Goal: Information Seeking & Learning: Find specific page/section

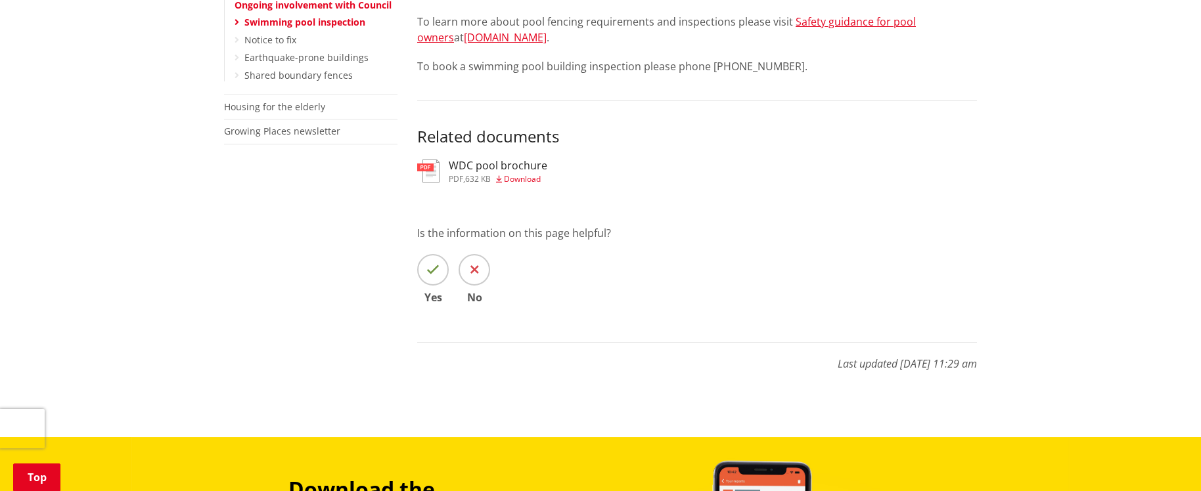
scroll to position [460, 0]
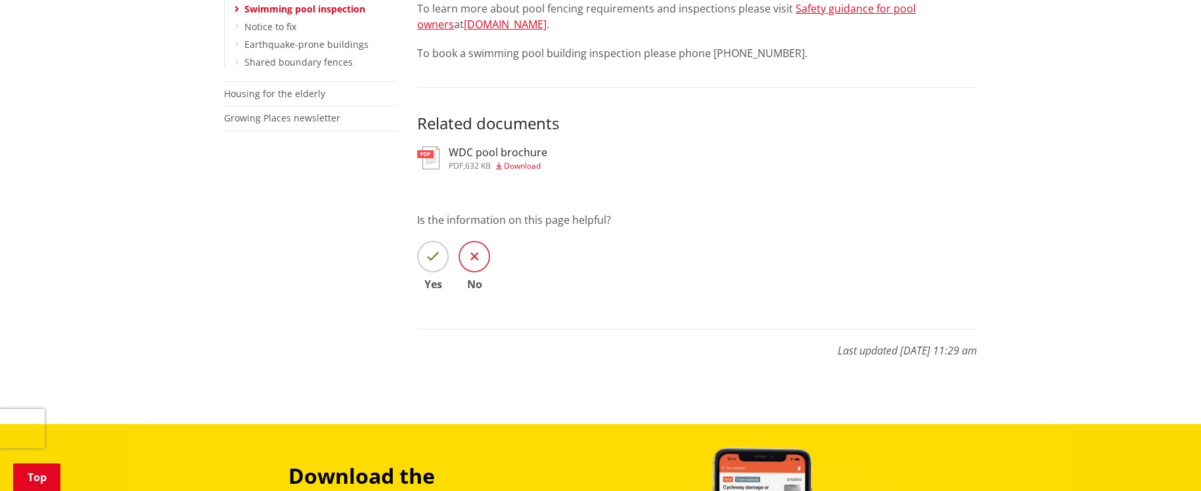
click at [480, 259] on span at bounding box center [474, 257] width 32 height 32
click at [0, 0] on input "No" at bounding box center [0, 0] width 0 height 0
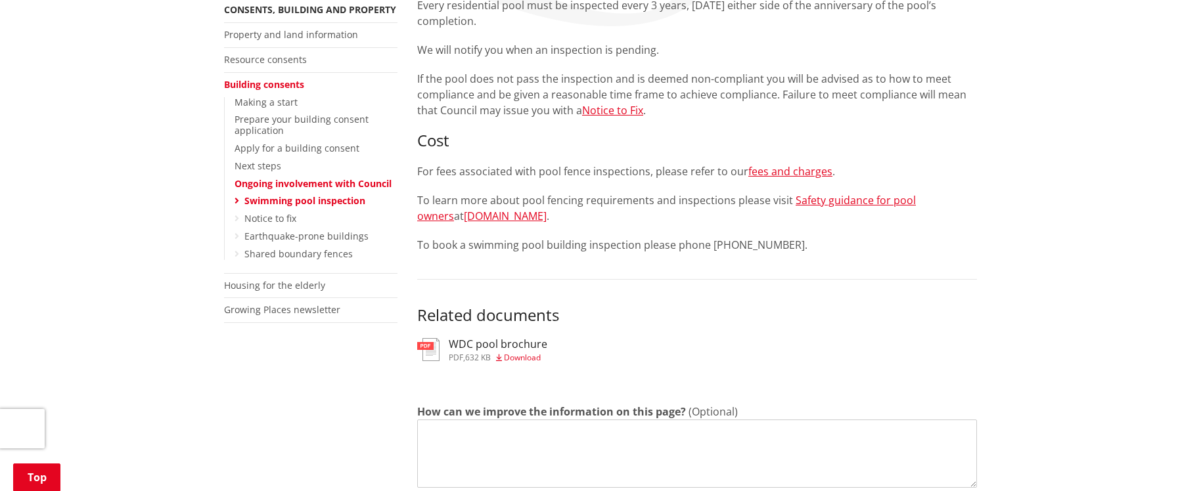
scroll to position [263, 0]
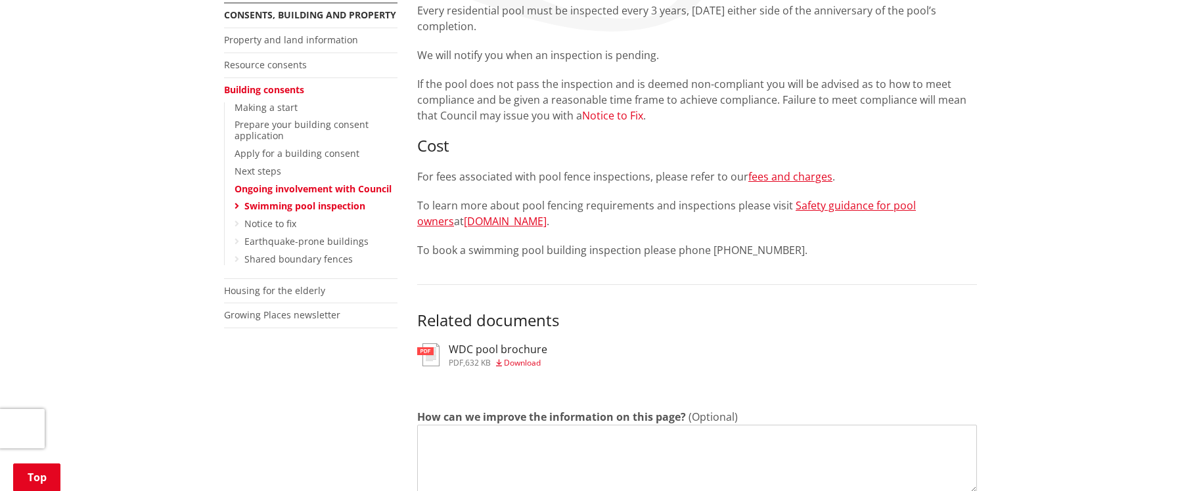
click at [617, 120] on link "Notice to Fix" at bounding box center [612, 115] width 61 height 14
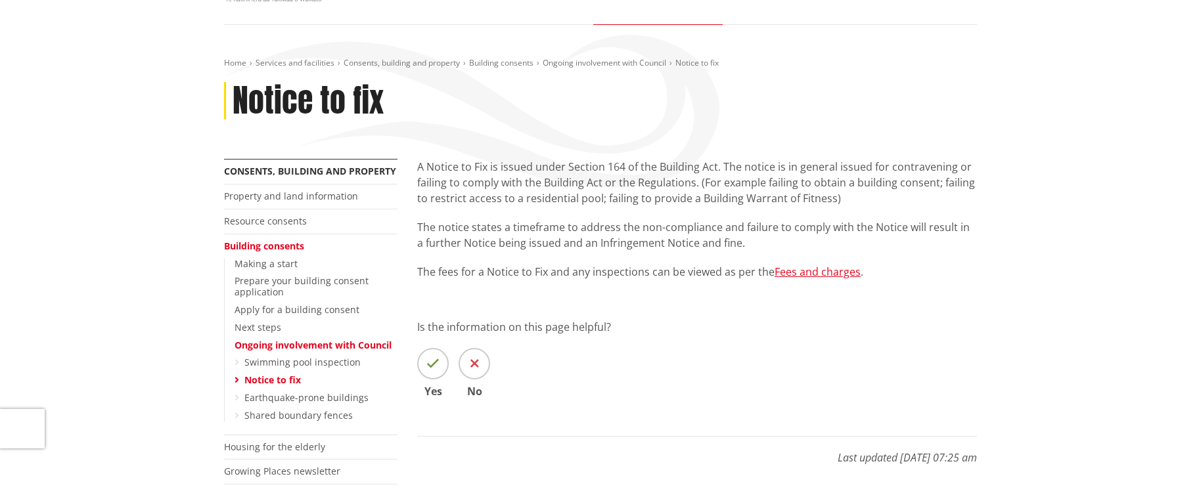
scroll to position [131, 0]
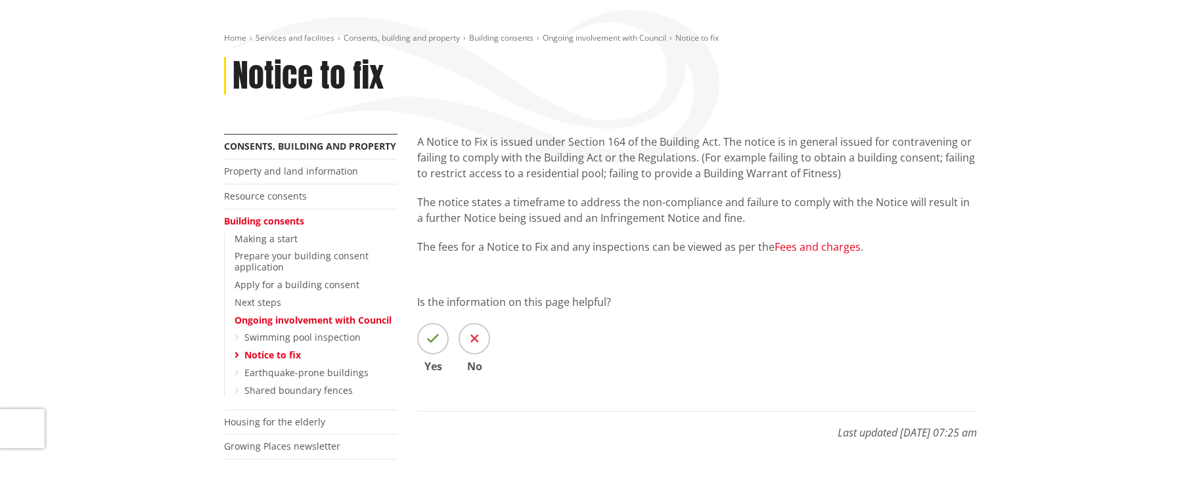
click at [805, 249] on link "Fees and charges" at bounding box center [817, 247] width 86 height 14
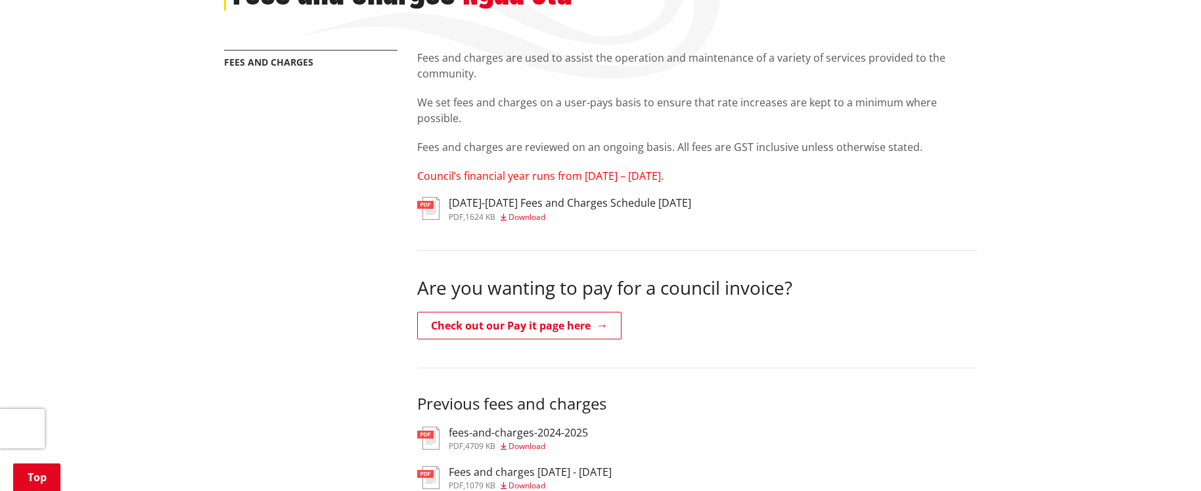
scroll to position [197, 0]
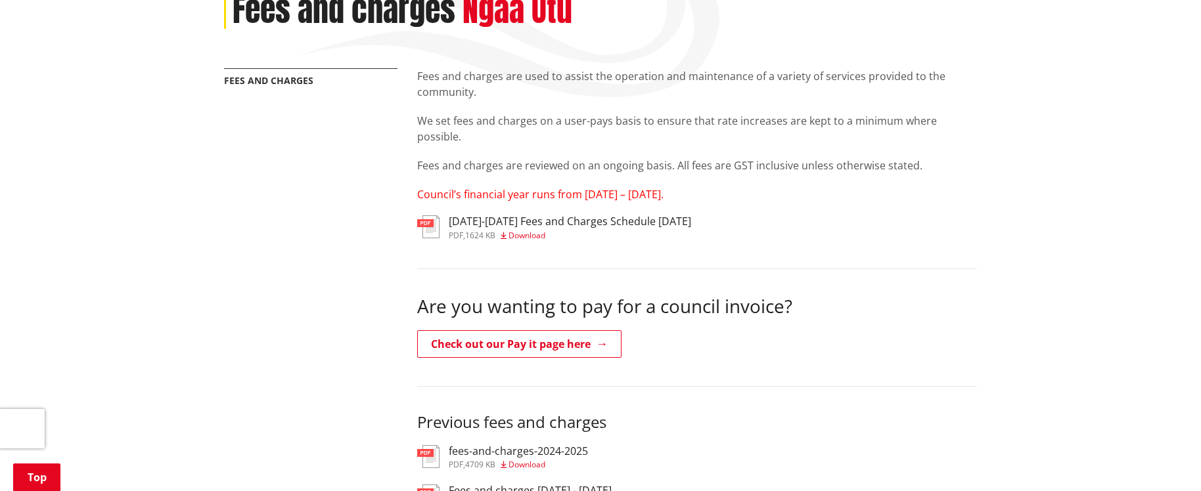
click at [621, 219] on h3 "2025-2027 Fees and Charges Schedule June 2025" at bounding box center [570, 221] width 242 height 12
